Goal: Transaction & Acquisition: Purchase product/service

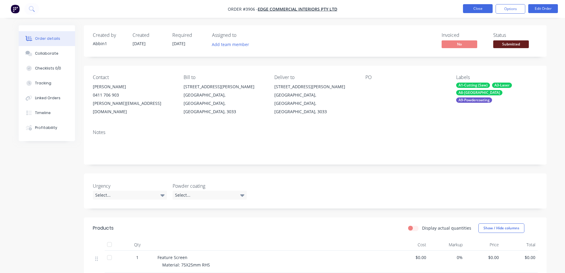
click at [479, 8] on button "Close" at bounding box center [478, 8] width 30 height 9
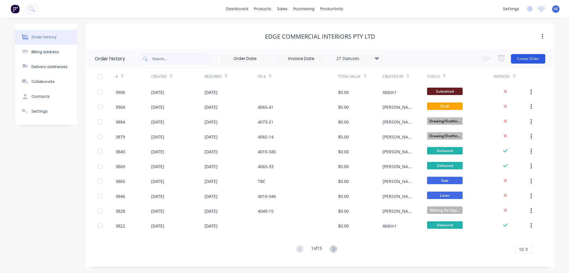
click at [525, 56] on button "Create Order" at bounding box center [528, 58] width 34 height 9
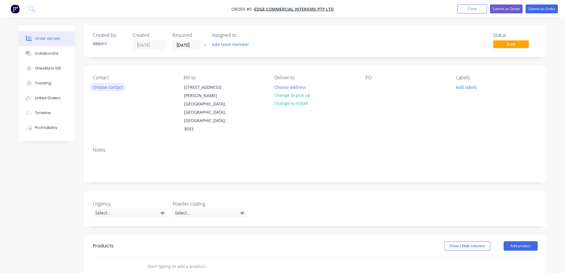
click at [113, 89] on button "Choose contact" at bounding box center [107, 87] width 36 height 8
click at [474, 9] on button "Close" at bounding box center [472, 8] width 30 height 9
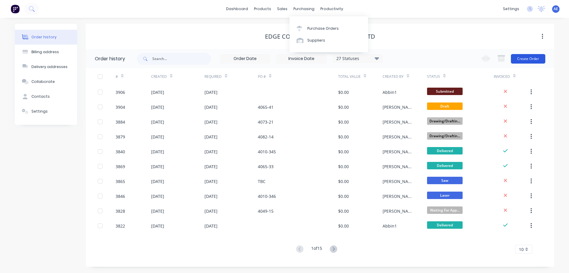
click at [524, 59] on button "Create Order" at bounding box center [528, 58] width 34 height 9
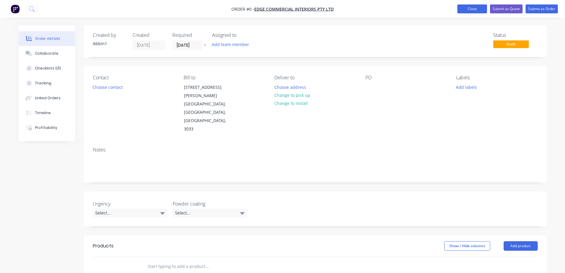
click at [480, 9] on button "Close" at bounding box center [472, 8] width 30 height 9
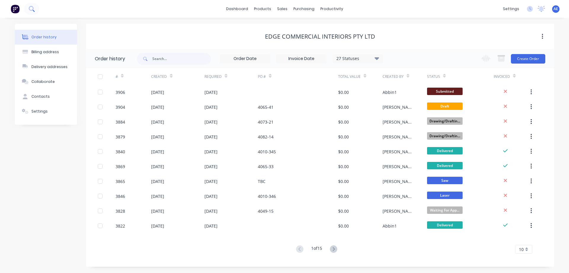
click at [30, 7] on icon at bounding box center [32, 9] width 6 height 6
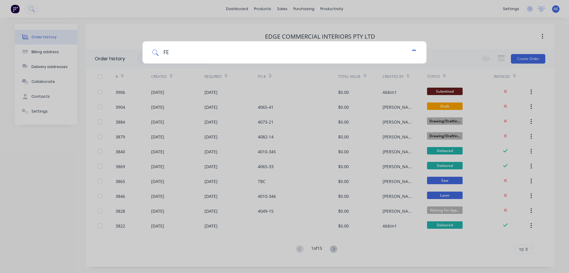
type input "FEN"
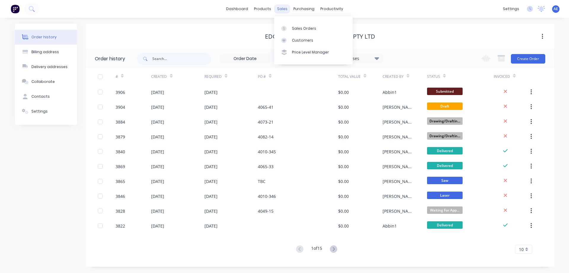
click at [279, 8] on div "sales" at bounding box center [282, 8] width 16 height 9
click at [298, 29] on div "Sales Orders" at bounding box center [304, 28] width 24 height 5
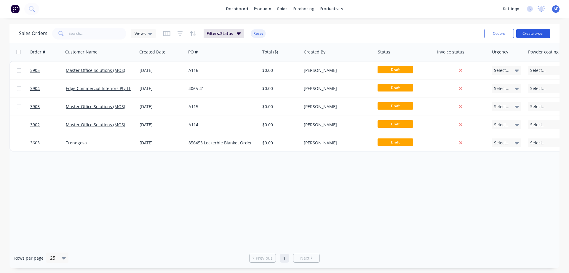
click at [539, 34] on button "Create order" at bounding box center [534, 33] width 34 height 9
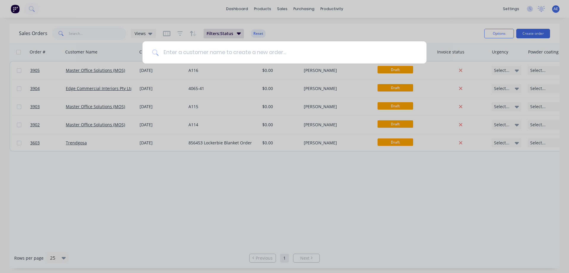
click at [188, 54] on input at bounding box center [288, 52] width 259 height 22
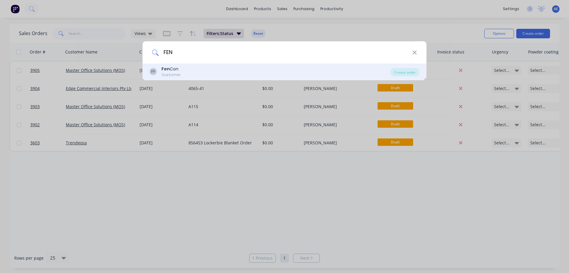
type input "FEN"
click at [176, 71] on div "Fen Con" at bounding box center [171, 69] width 19 height 6
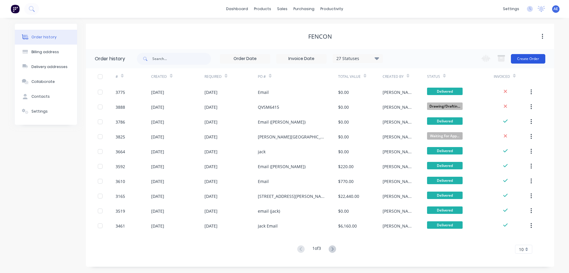
click at [539, 59] on button "Create Order" at bounding box center [528, 58] width 34 height 9
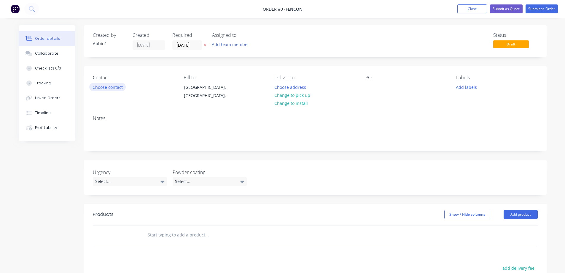
click at [112, 89] on button "Choose contact" at bounding box center [107, 87] width 36 height 8
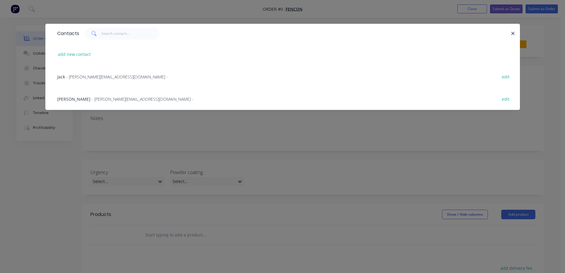
click at [91, 77] on span "- [PERSON_NAME][EMAIL_ADDRESS][DOMAIN_NAME] -" at bounding box center [117, 77] width 102 height 6
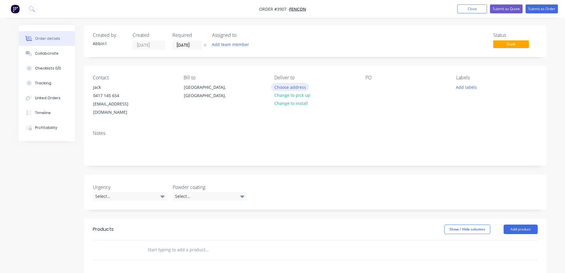
click at [286, 88] on button "Choose address" at bounding box center [290, 87] width 38 height 8
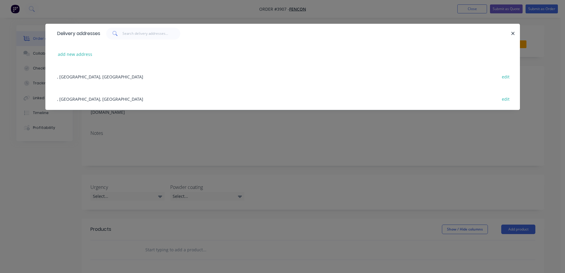
click at [83, 79] on div ", [GEOGRAPHIC_DATA], [GEOGRAPHIC_DATA] edit" at bounding box center [282, 76] width 457 height 22
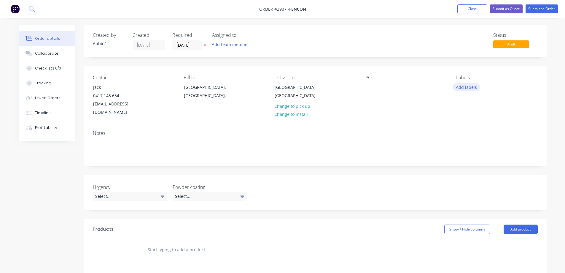
click at [463, 90] on button "Add labels" at bounding box center [466, 87] width 27 height 8
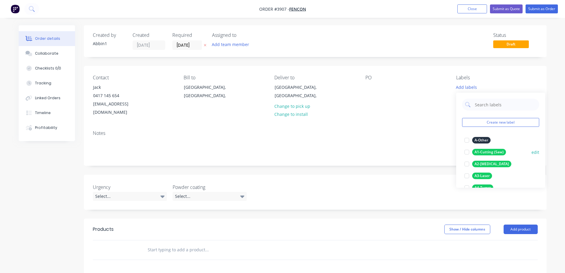
click at [472, 154] on div at bounding box center [467, 152] width 12 height 12
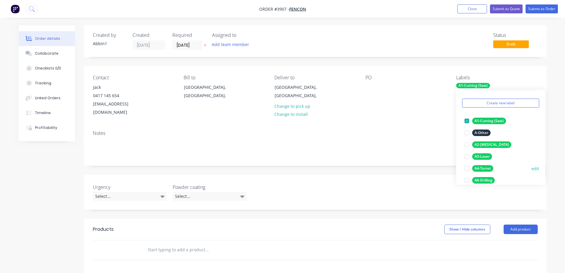
scroll to position [30, 0]
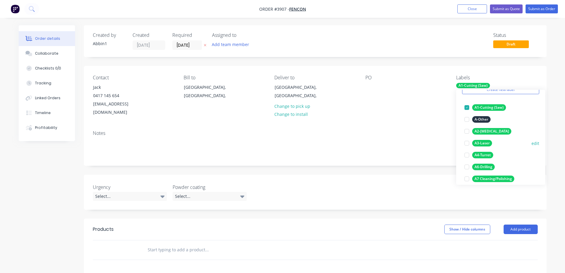
click at [467, 144] on div at bounding box center [467, 143] width 12 height 12
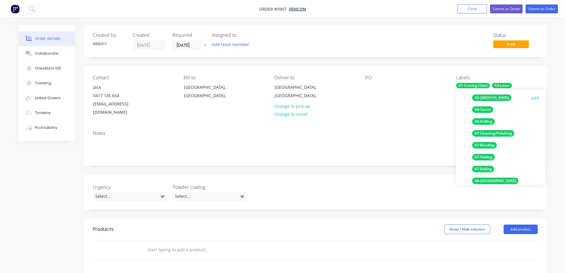
scroll to position [89, 0]
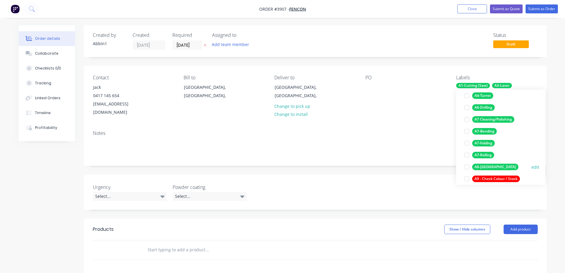
click at [467, 167] on div at bounding box center [467, 167] width 12 height 12
click at [468, 156] on div at bounding box center [467, 155] width 12 height 12
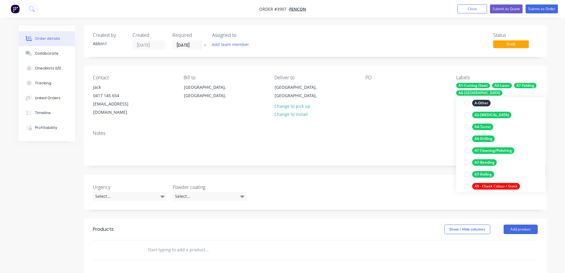
scroll to position [6, 0]
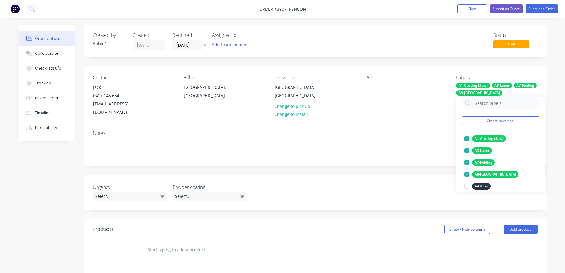
click at [411, 106] on div "PO" at bounding box center [405, 96] width 81 height 42
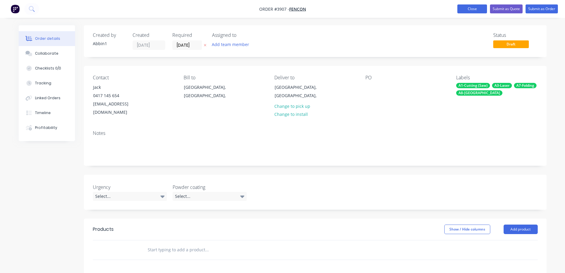
click at [476, 10] on button "Close" at bounding box center [472, 8] width 30 height 9
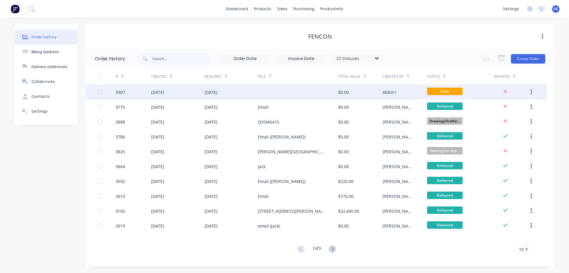
click at [164, 92] on div "[DATE]" at bounding box center [157, 92] width 13 height 6
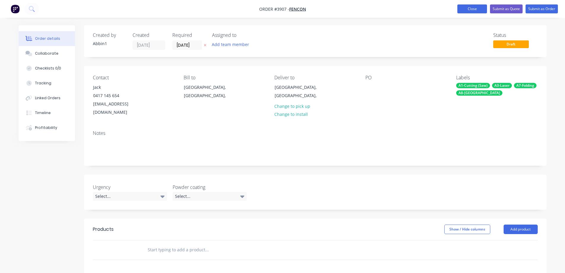
click at [468, 8] on button "Close" at bounding box center [472, 8] width 30 height 9
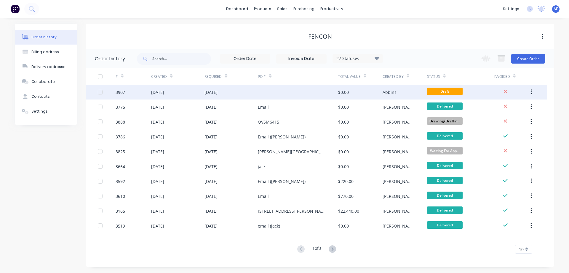
click at [164, 90] on div "[DATE]" at bounding box center [157, 92] width 13 height 6
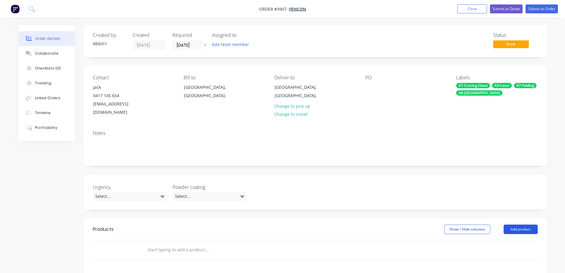
click at [514, 224] on button "Add product" at bounding box center [521, 228] width 34 height 9
click at [497, 240] on div "Product catalogue" at bounding box center [510, 244] width 46 height 9
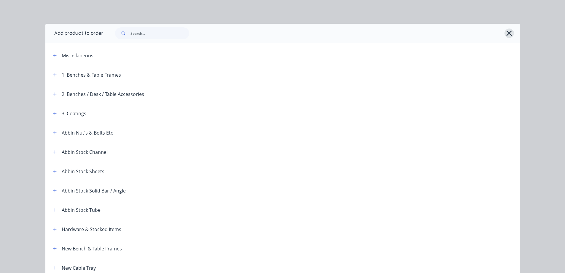
click at [507, 34] on icon "button" at bounding box center [508, 33] width 5 height 5
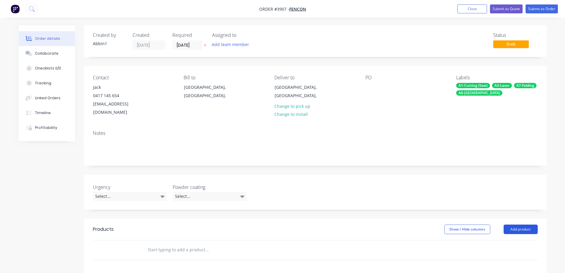
click at [520, 224] on button "Add product" at bounding box center [521, 228] width 34 height 9
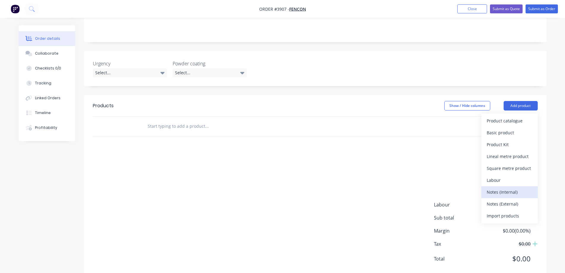
scroll to position [130, 0]
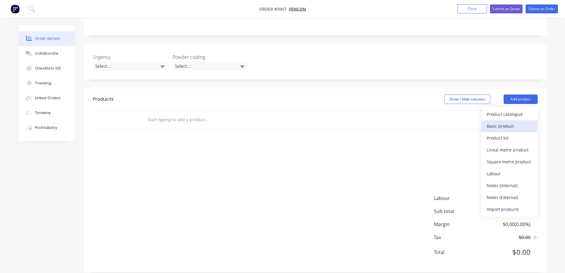
click at [505, 122] on div "Basic product" at bounding box center [510, 126] width 46 height 9
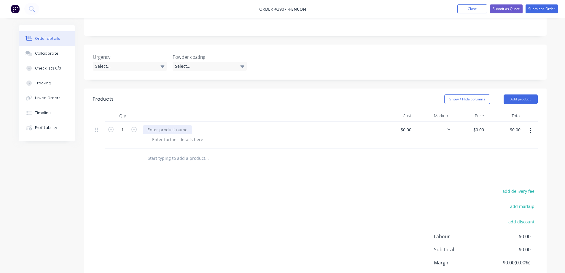
click at [155, 125] on div at bounding box center [168, 129] width 50 height 9
click at [164, 135] on div at bounding box center [177, 139] width 60 height 9
click at [164, 125] on div "Ø80mm POST" at bounding box center [161, 129] width 37 height 9
click at [167, 135] on div at bounding box center [177, 139] width 60 height 9
click at [157, 135] on div at bounding box center [177, 139] width 60 height 9
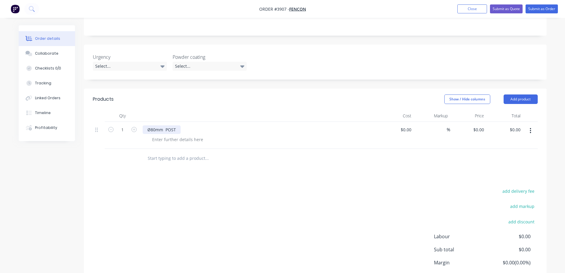
click at [178, 125] on div "Ø80mm POST" at bounding box center [162, 129] width 38 height 9
click at [146, 125] on div "Ø80mm POST" at bounding box center [162, 129] width 38 height 9
click at [179, 125] on div "Ø80mm POST" at bounding box center [162, 129] width 38 height 9
click at [187, 135] on div at bounding box center [177, 139] width 60 height 9
click at [161, 135] on div at bounding box center [177, 139] width 60 height 9
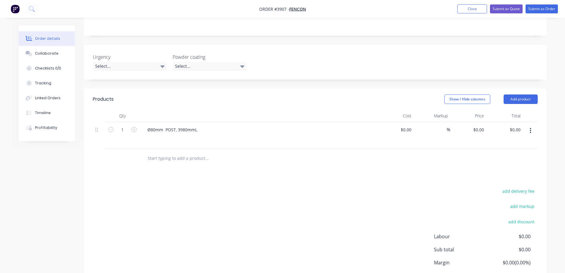
click at [282, 169] on div "Products Show / Hide columns Add product Qty Cost Markup Price Total 1 Ø80mm PO…" at bounding box center [315, 199] width 463 height 222
click at [525, 94] on button "Add product" at bounding box center [521, 98] width 34 height 9
drag, startPoint x: 505, startPoint y: 113, endPoint x: 493, endPoint y: 117, distance: 12.6
click at [505, 122] on div "Basic product" at bounding box center [510, 126] width 46 height 9
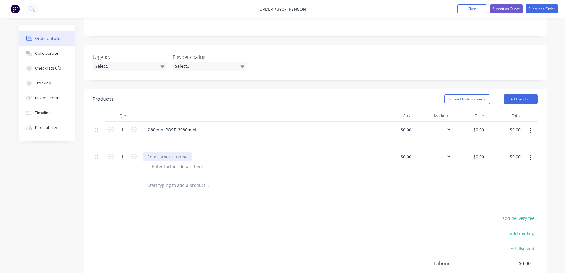
click at [156, 152] on div at bounding box center [168, 156] width 50 height 9
click at [165, 162] on div at bounding box center [177, 166] width 60 height 9
click at [162, 162] on div at bounding box center [177, 166] width 60 height 9
click at [221, 215] on div "add delivery fee add markup add discount Labour $0.00 Sub total $0.00 Margin $0…" at bounding box center [315, 271] width 445 height 114
click at [532, 152] on button "button" at bounding box center [530, 157] width 14 height 11
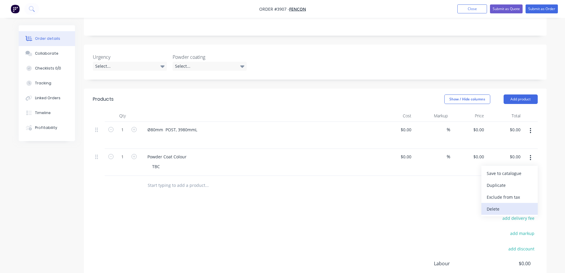
click at [502, 204] on div "Delete" at bounding box center [510, 208] width 46 height 9
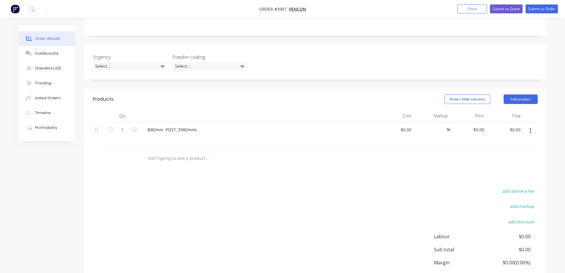
click at [233, 190] on div "add delivery fee add markup add discount Labour $0.00 Sub total $0.00 Margin $0…" at bounding box center [315, 244] width 445 height 114
click at [199, 125] on div "Ø80mm POST, 3980mmL" at bounding box center [172, 129] width 59 height 9
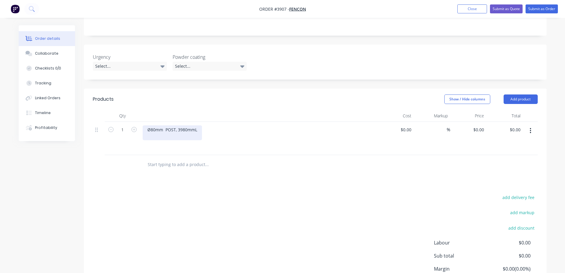
click at [166, 125] on div "Ø80mm POST, 3980mmL" at bounding box center [172, 132] width 59 height 15
click at [213, 161] on input "text" at bounding box center [206, 164] width 119 height 12
click at [158, 130] on div "Ø80mm POST, 3980mmL" at bounding box center [172, 132] width 59 height 15
drag, startPoint x: 163, startPoint y: 120, endPoint x: 167, endPoint y: 121, distance: 3.3
click at [165, 125] on div "Ø80mm POST, 3980mmL" at bounding box center [172, 132] width 59 height 15
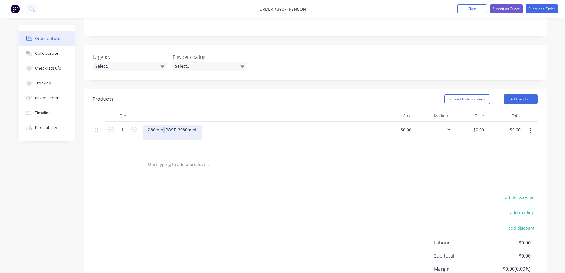
click at [166, 125] on div "Ø80mm POST, 3980mmL" at bounding box center [172, 132] width 59 height 15
click at [271, 168] on div "Products Show / Hide columns Add product Qty Cost Markup Price Total 1 Ø80mm Al…" at bounding box center [315, 202] width 463 height 228
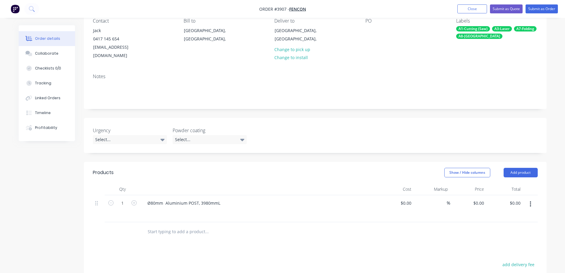
scroll to position [0, 0]
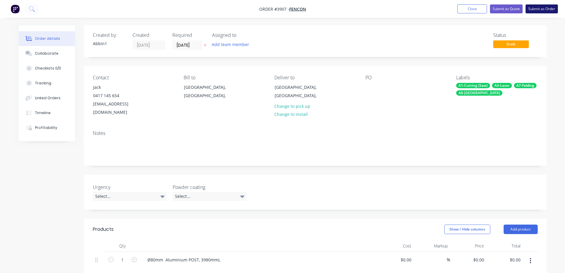
click at [543, 8] on button "Submit as Order" at bounding box center [541, 8] width 32 height 9
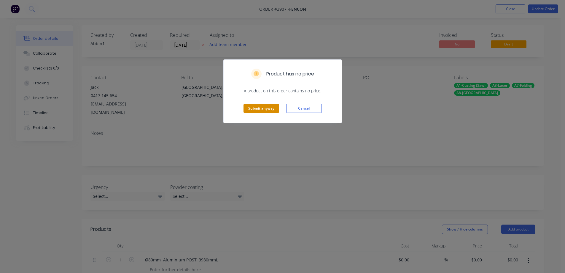
click at [264, 108] on button "Submit anyway" at bounding box center [261, 108] width 36 height 9
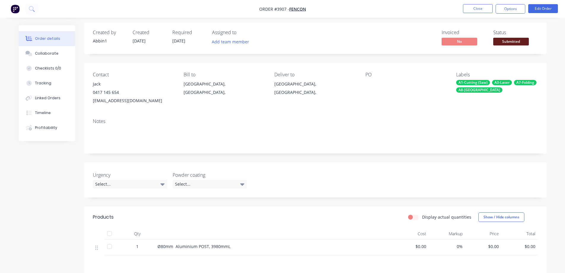
scroll to position [1, 0]
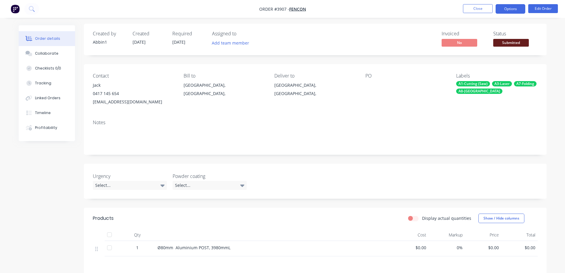
click at [511, 8] on button "Options" at bounding box center [511, 8] width 30 height 9
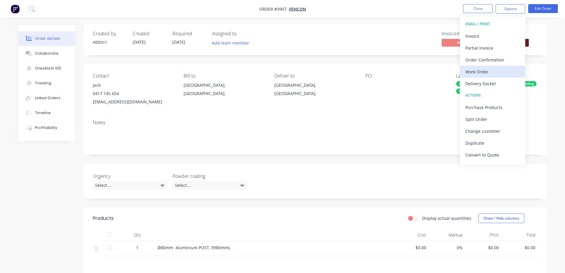
click at [480, 74] on div "Work Order" at bounding box center [492, 71] width 55 height 9
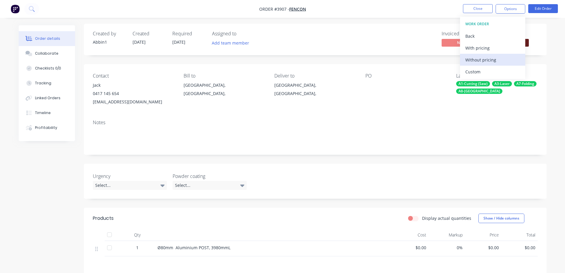
click at [489, 59] on div "Without pricing" at bounding box center [492, 59] width 55 height 9
